Goal: Task Accomplishment & Management: Use online tool/utility

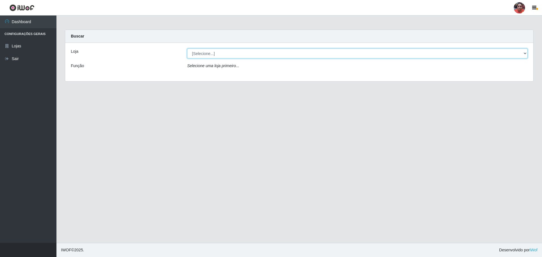
click at [229, 55] on select "[Selecione...] Mar Vermelho - Loja 05" at bounding box center [357, 54] width 341 height 10
select select "252"
click at [187, 49] on select "[Selecione...] Mar Vermelho - Loja 05" at bounding box center [357, 54] width 341 height 10
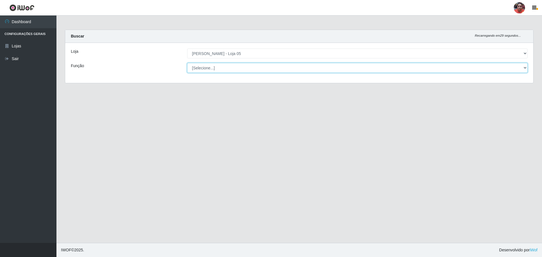
click at [224, 66] on select "[Selecione...] ASG ASG + ASG ++ Auxiliar de Depósito Auxiliar de Depósito + Aux…" at bounding box center [357, 68] width 341 height 10
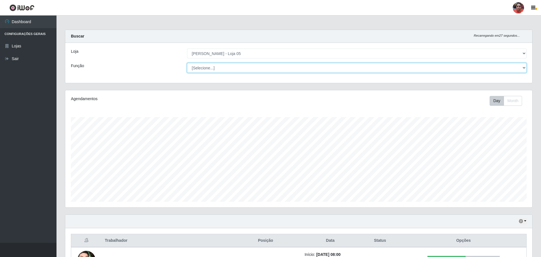
scroll to position [117, 467]
select select "22"
click at [187, 63] on select "[Selecione...] ASG ASG + ASG ++ Auxiliar de Depósito Auxiliar de Depósito + Aux…" at bounding box center [357, 68] width 340 height 10
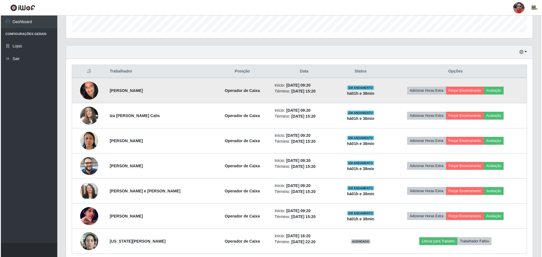
scroll to position [193, 0]
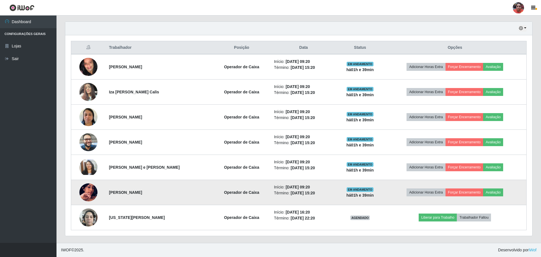
click at [90, 190] on img at bounding box center [88, 193] width 18 height 32
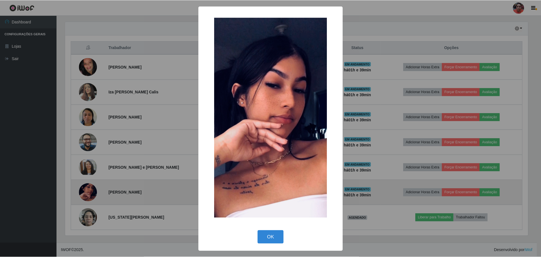
scroll to position [117, 464]
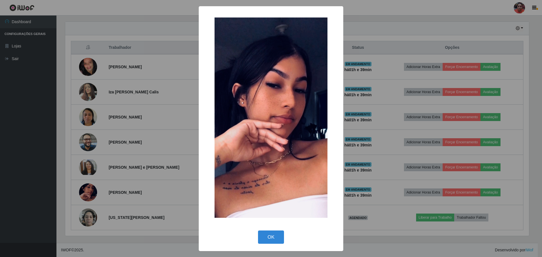
click at [163, 85] on div "× OK Cancel" at bounding box center [271, 128] width 542 height 257
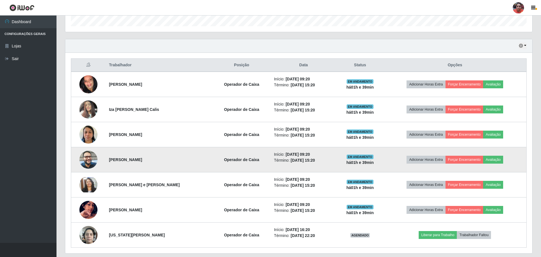
scroll to position [193, 0]
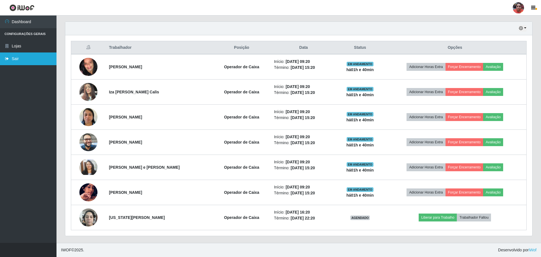
click at [35, 62] on link "Sair" at bounding box center [28, 59] width 57 height 13
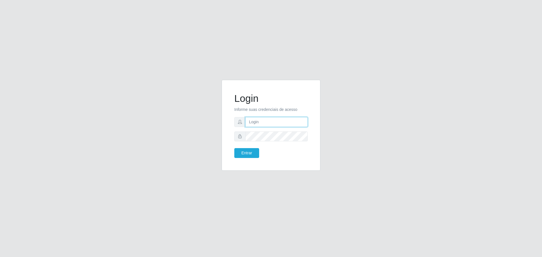
type input "[EMAIL_ADDRESS][DOMAIN_NAME]"
